Goal: Task Accomplishment & Management: Use online tool/utility

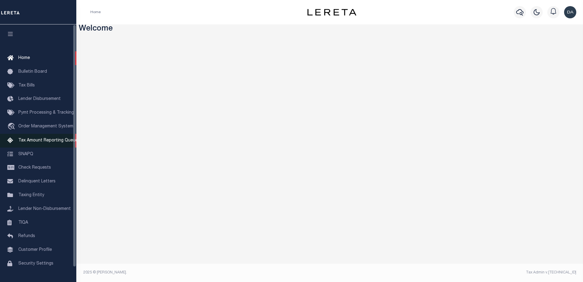
click at [26, 141] on span "Tax Amount Reporting Queue" at bounding box center [48, 140] width 60 height 4
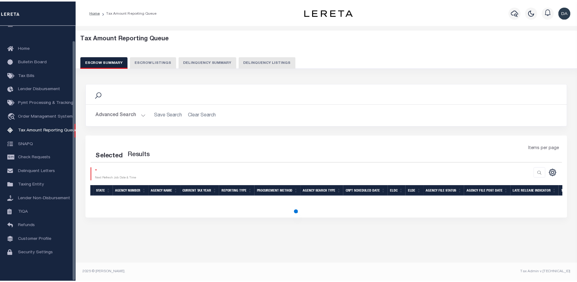
scroll to position [16, 0]
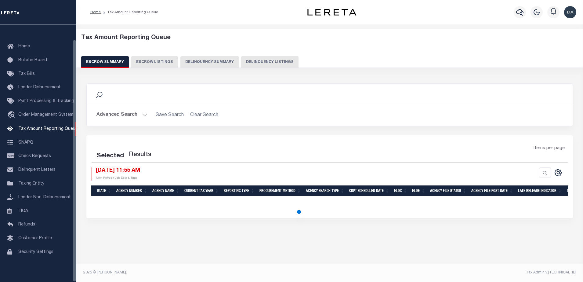
click at [217, 62] on button "Delinquency Summary" at bounding box center [209, 62] width 58 height 12
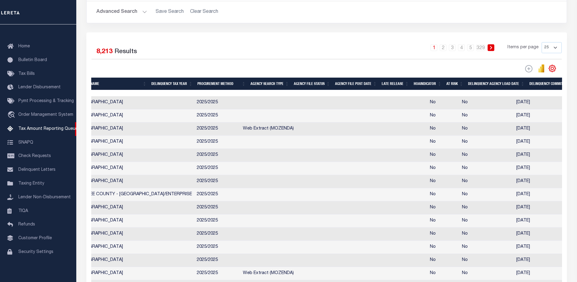
scroll to position [0, 318]
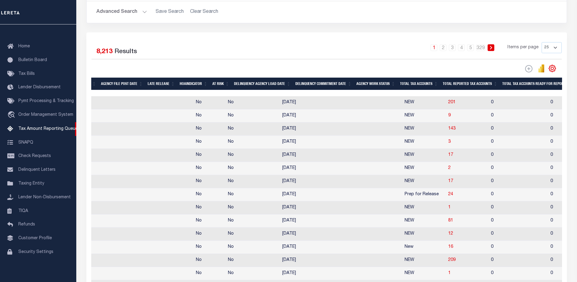
drag, startPoint x: 260, startPoint y: 149, endPoint x: 338, endPoint y: 151, distance: 78.2
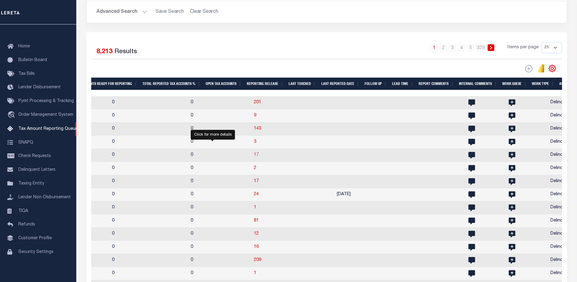
click at [254, 156] on span "17" at bounding box center [256, 155] width 5 height 4
select select "100"
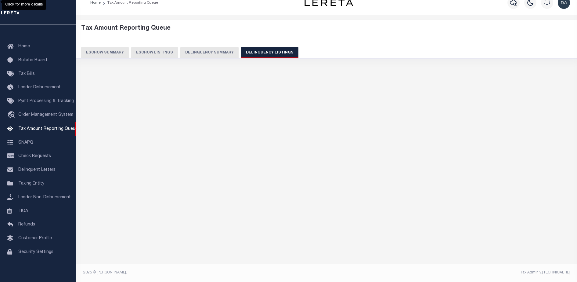
scroll to position [9, 0]
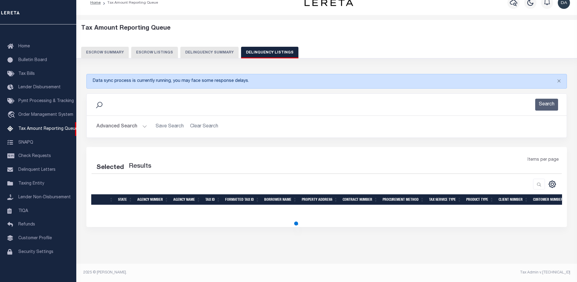
select select "100"
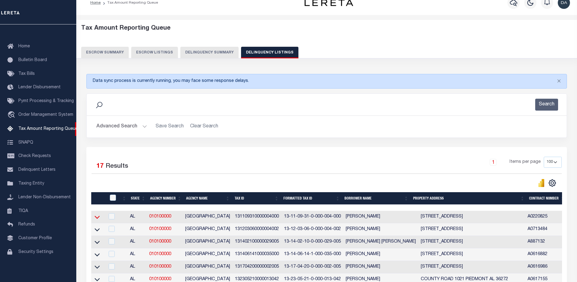
click at [99, 218] on icon at bounding box center [97, 217] width 5 height 3
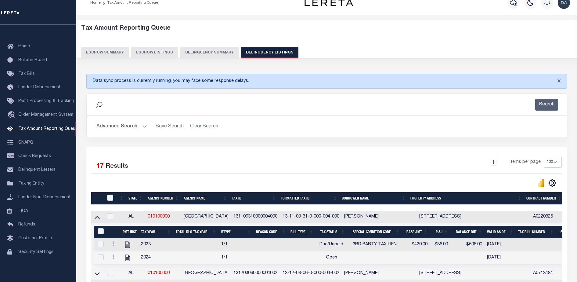
scroll to position [124, 0]
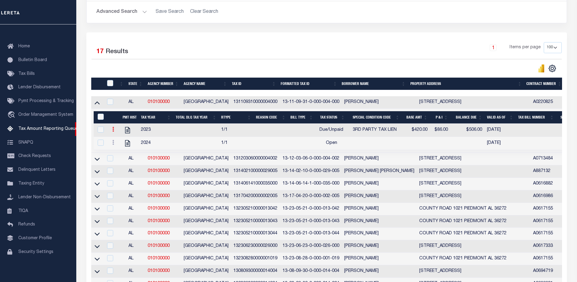
click at [113, 132] on icon at bounding box center [113, 129] width 2 height 5
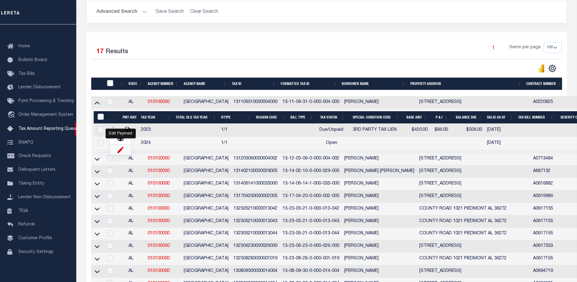
click at [121, 153] on img "" at bounding box center [121, 149] width 6 height 6
select select "DUE"
select select "20"
type input "$420.00"
type input "$506.00"
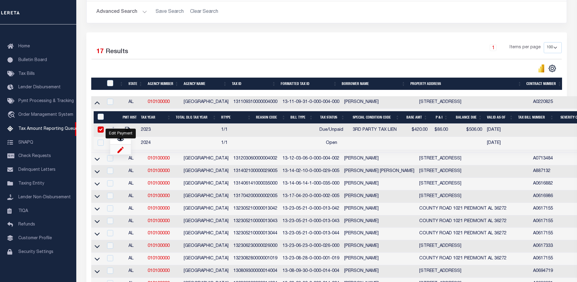
type input "[DATE]"
type input "$86.00"
checkbox input "true"
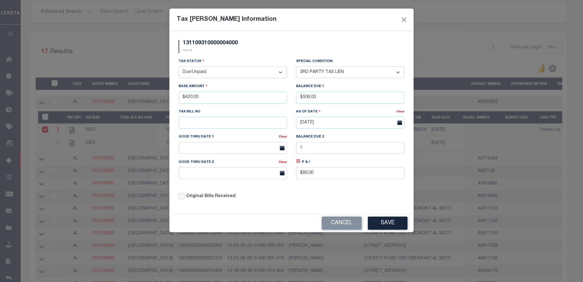
click at [208, 73] on select "- Select Status - Open Due/Unpaid Paid Incomplete No Tax Due Internal Refund Pr…" at bounding box center [233, 72] width 108 height 12
select select "PYD"
click at [179, 67] on select "- Select Status - Open Due/Unpaid Paid Incomplete No Tax Due Internal Refund Pr…" at bounding box center [233, 72] width 108 height 12
select select "0"
click at [216, 95] on input "$420.00" at bounding box center [233, 98] width 108 height 12
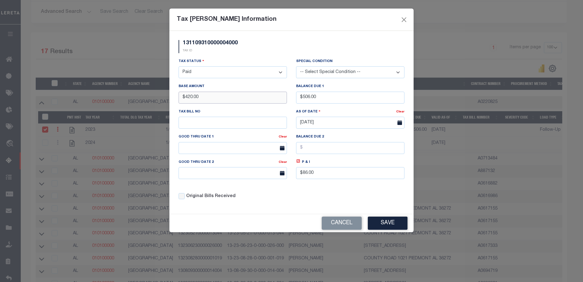
click at [216, 95] on input "$420.00" at bounding box center [233, 98] width 108 height 12
click at [216, 96] on input "$420.00" at bounding box center [233, 98] width 108 height 12
click at [311, 101] on input "$506.00" at bounding box center [350, 98] width 108 height 12
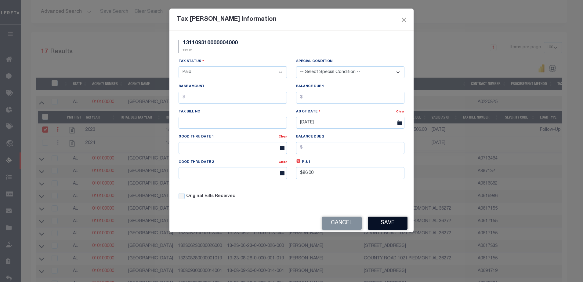
click at [387, 222] on button "Save" at bounding box center [388, 222] width 40 height 13
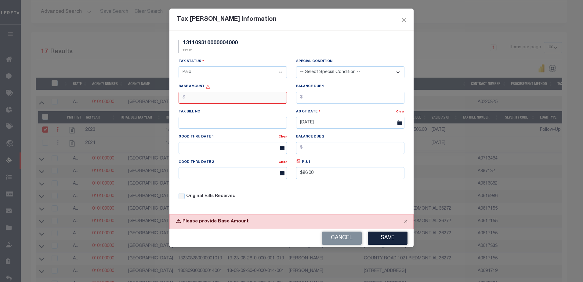
click at [262, 100] on input "text" at bounding box center [233, 98] width 108 height 12
type input "$2.00"
click at [390, 235] on button "Save" at bounding box center [388, 237] width 40 height 13
click at [353, 96] on input "text" at bounding box center [350, 98] width 108 height 12
click at [382, 239] on button "Save" at bounding box center [388, 237] width 40 height 13
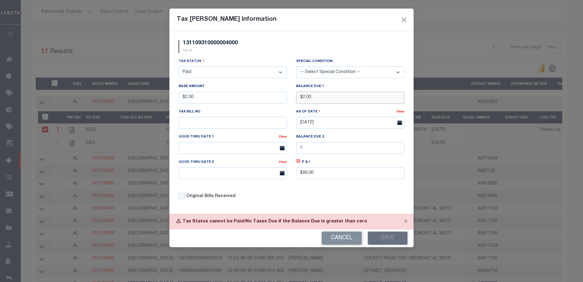
click at [338, 100] on input "$2.00" at bounding box center [350, 98] width 108 height 12
type input "$0.00"
click at [385, 226] on div "Tax Status cannot be Paid/No Taxes Due if the Balance Due is greater than zero" at bounding box center [291, 221] width 244 height 15
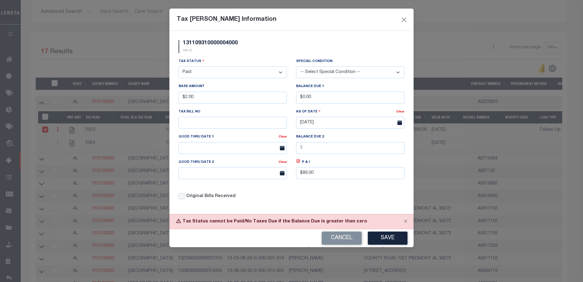
click at [386, 232] on div "Cancel Save" at bounding box center [291, 238] width 244 height 18
click at [382, 235] on button "Save" at bounding box center [388, 237] width 40 height 13
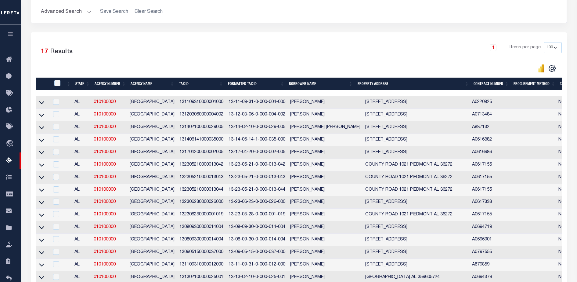
click at [46, 107] on td at bounding box center [42, 102] width 13 height 13
checkbox input "true"
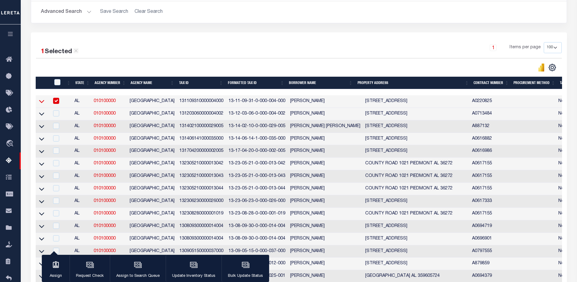
click at [42, 101] on icon at bounding box center [41, 101] width 5 height 6
